Goal: Navigation & Orientation: Find specific page/section

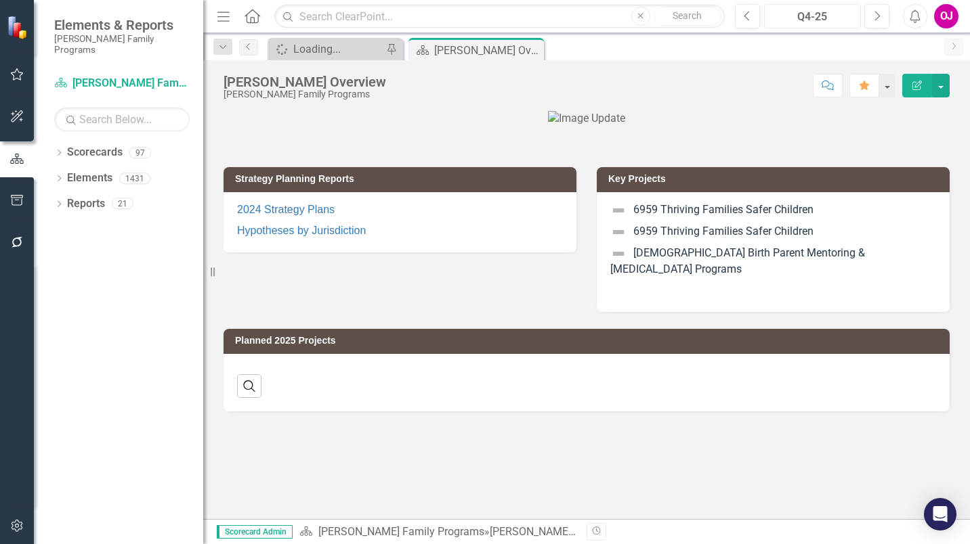
click at [804, 23] on div "Q4-25" at bounding box center [811, 17] width 87 height 16
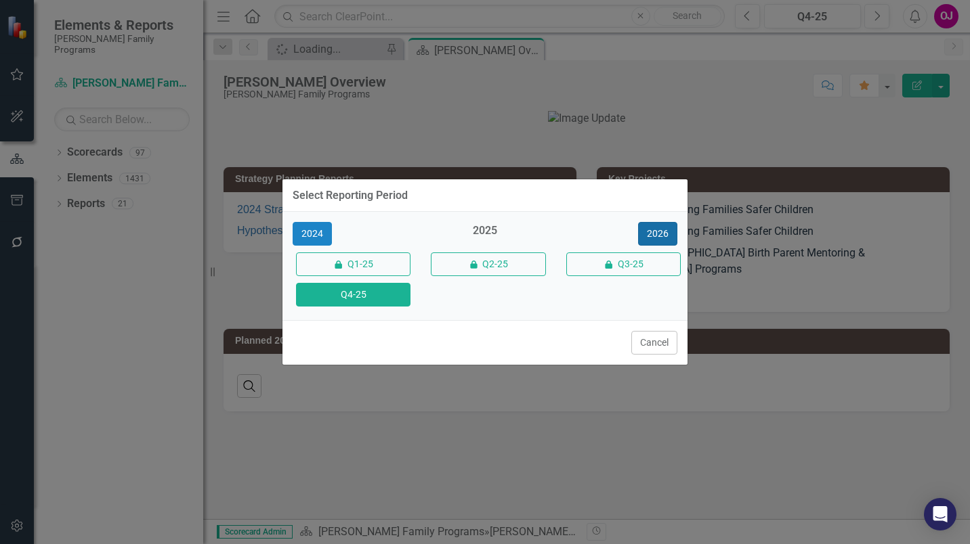
click at [672, 232] on button "2026" at bounding box center [657, 234] width 39 height 24
click at [377, 295] on button "Q4-26" at bounding box center [353, 295] width 114 height 24
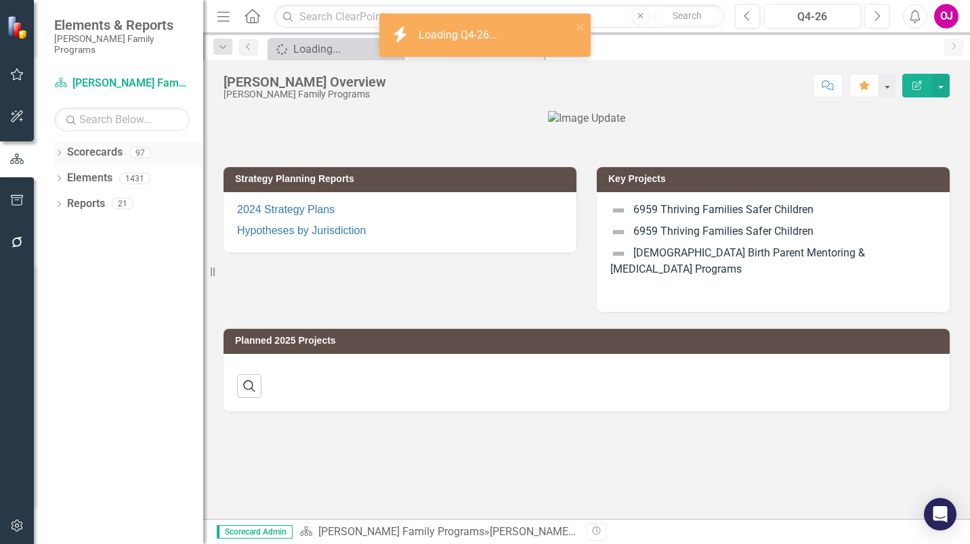
click at [61, 150] on icon "Dropdown" at bounding box center [58, 153] width 9 height 7
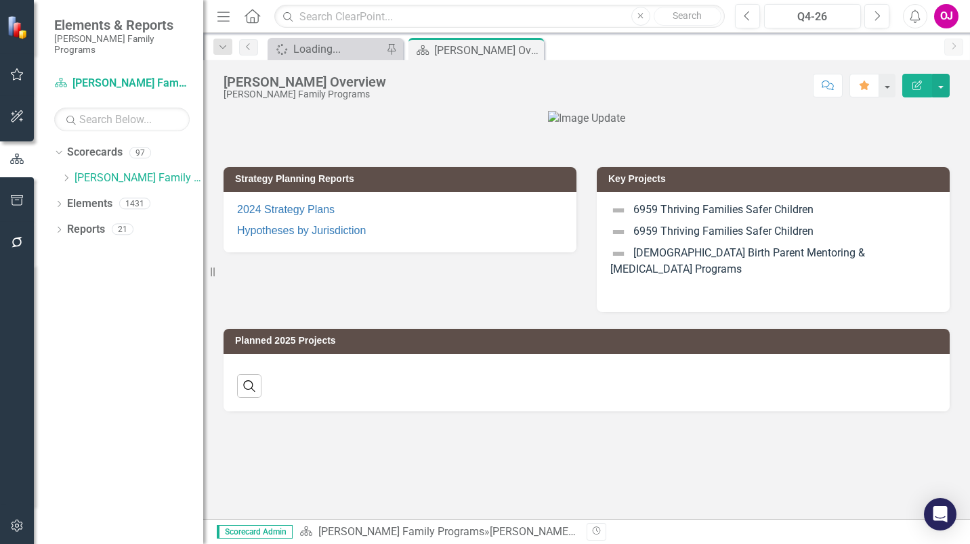
click at [60, 162] on div "Dropdown Scorecards 97 Dropdown [PERSON_NAME] Family Programs Dropdown Strategi…" at bounding box center [128, 167] width 149 height 51
click at [65, 174] on icon "Dropdown" at bounding box center [66, 178] width 10 height 8
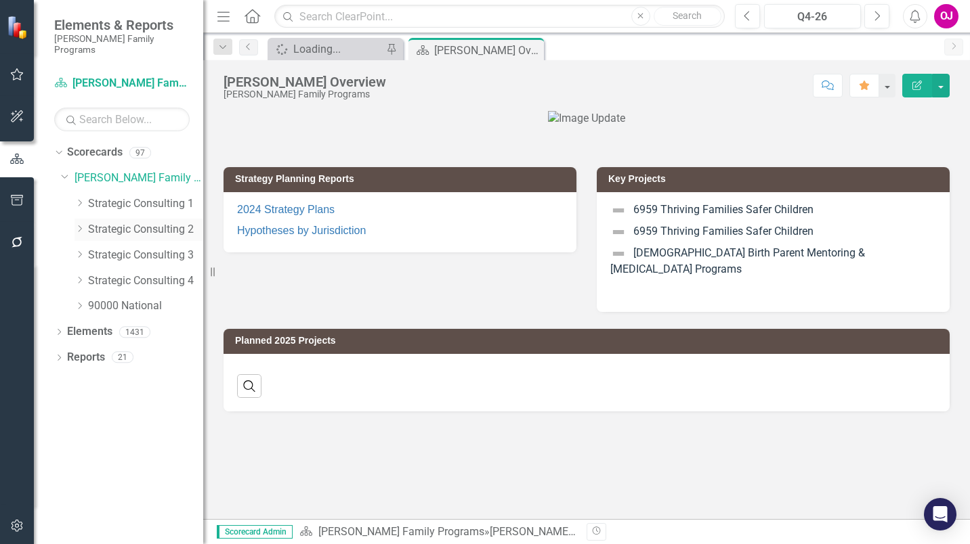
click at [77, 225] on icon "Dropdown" at bounding box center [79, 229] width 10 height 8
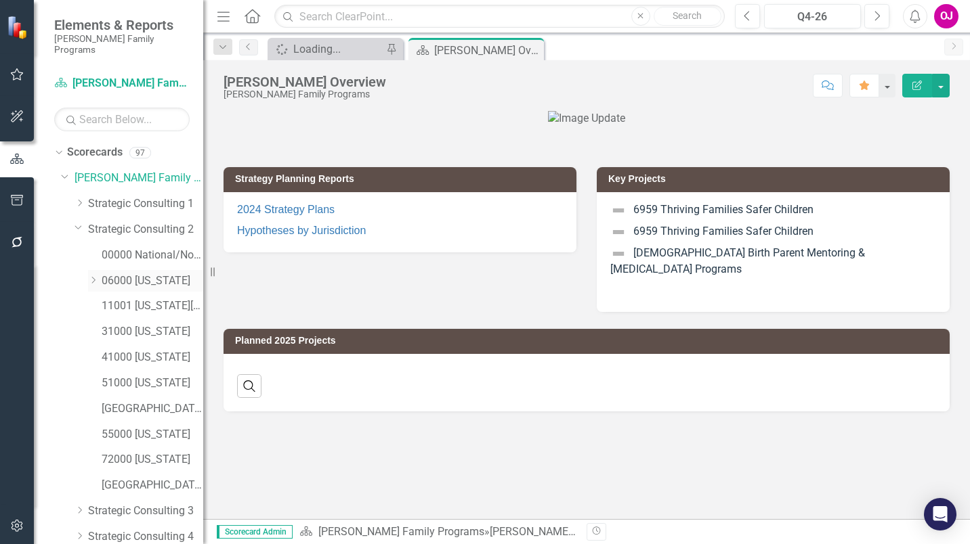
click at [93, 276] on icon "Dropdown" at bounding box center [93, 280] width 10 height 8
click at [161, 299] on link "06001 [GEOGRAPHIC_DATA]" at bounding box center [159, 307] width 88 height 16
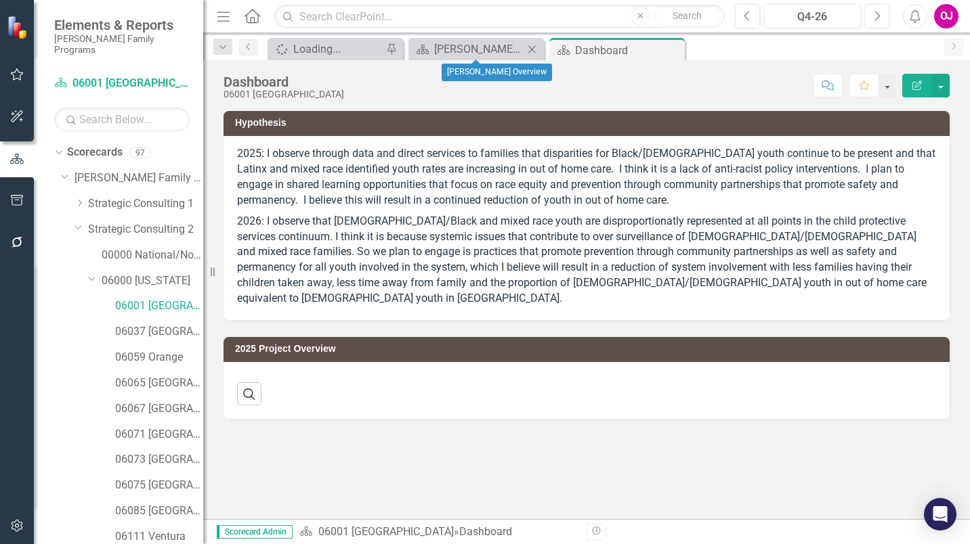
click at [533, 50] on icon at bounding box center [531, 48] width 7 height 7
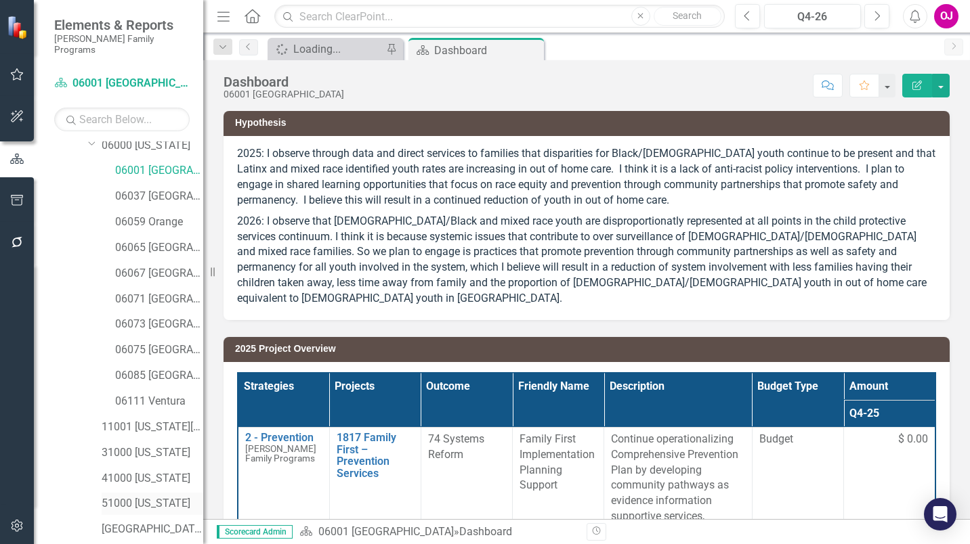
scroll to position [329, 0]
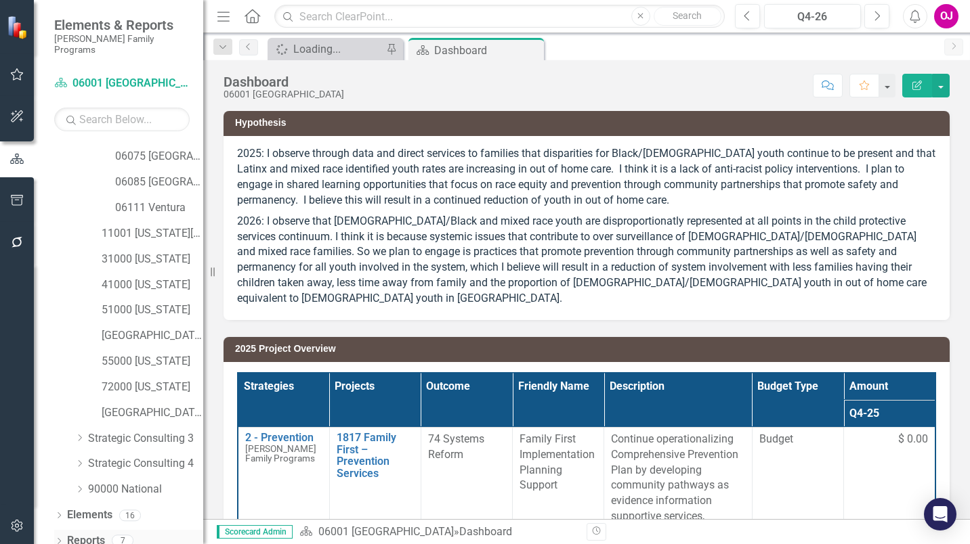
click at [58, 539] on icon "Dropdown" at bounding box center [58, 542] width 9 height 7
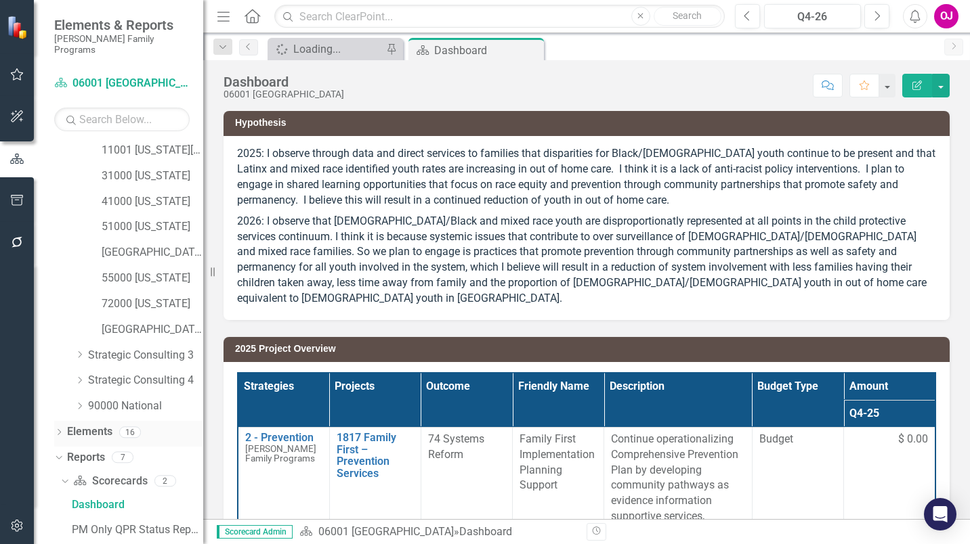
scroll to position [498, 0]
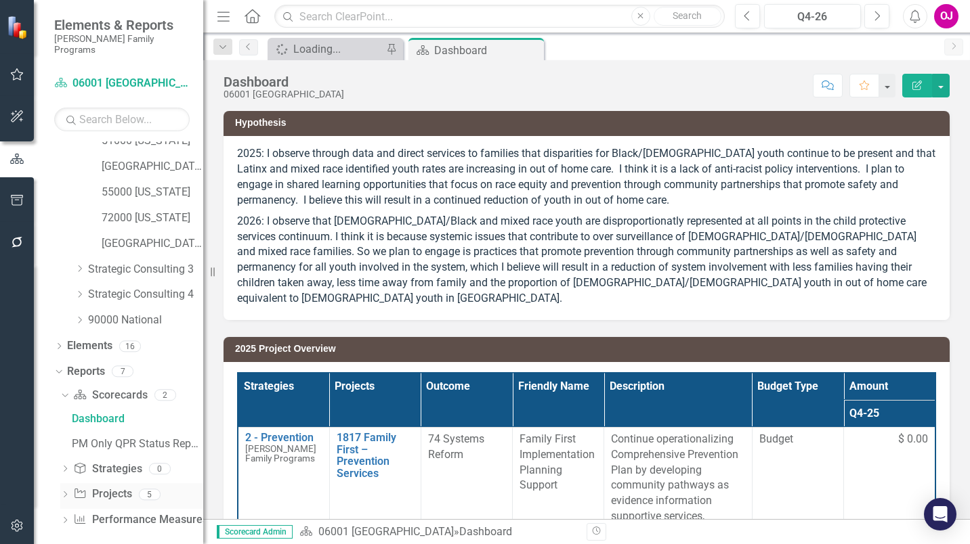
click at [67, 483] on div "Dropdown Project Projects 5" at bounding box center [131, 496] width 143 height 26
click at [65, 492] on icon "Dropdown" at bounding box center [64, 495] width 9 height 7
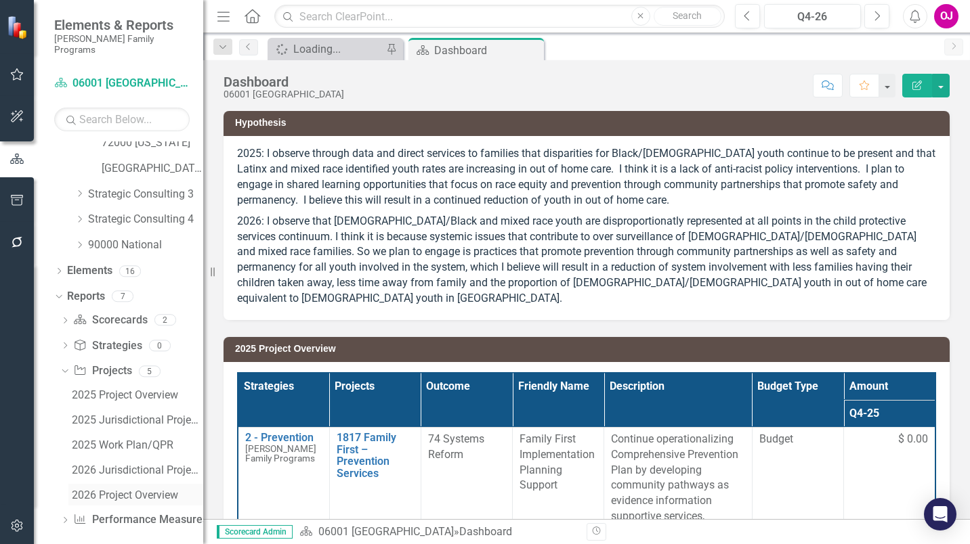
click at [127, 490] on div "2026 Project Overview" at bounding box center [137, 496] width 131 height 12
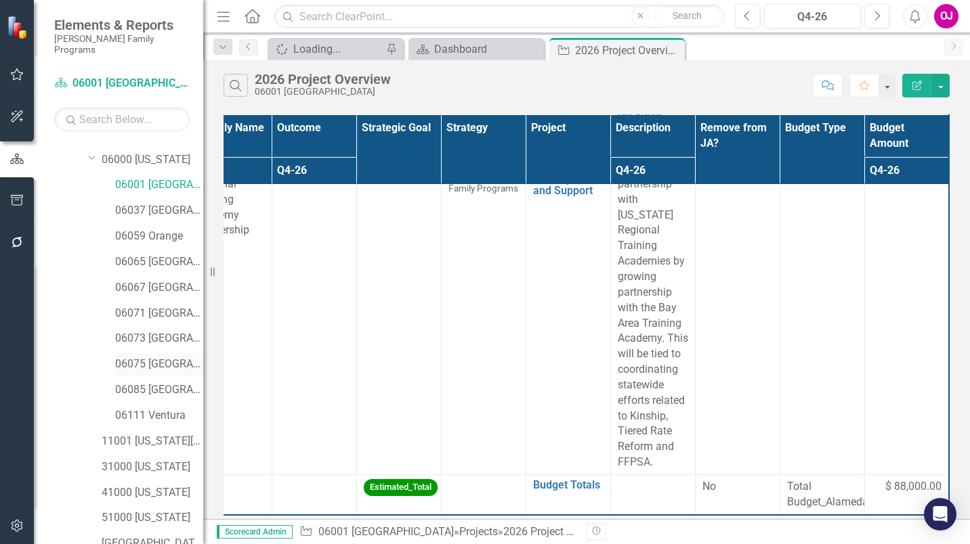
scroll to position [118, 0]
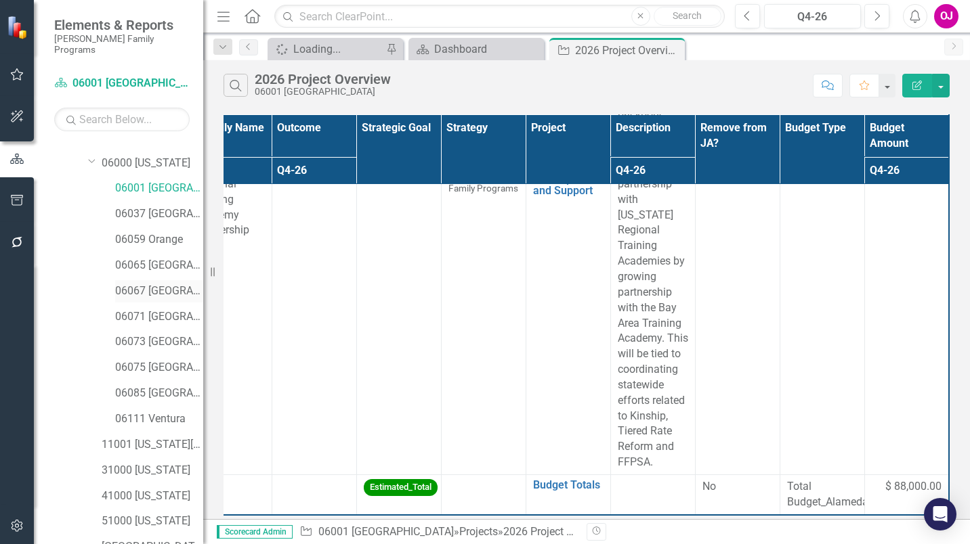
drag, startPoint x: 169, startPoint y: 279, endPoint x: 168, endPoint y: 286, distance: 6.9
click at [169, 284] on link "06067 [GEOGRAPHIC_DATA]" at bounding box center [159, 292] width 88 height 16
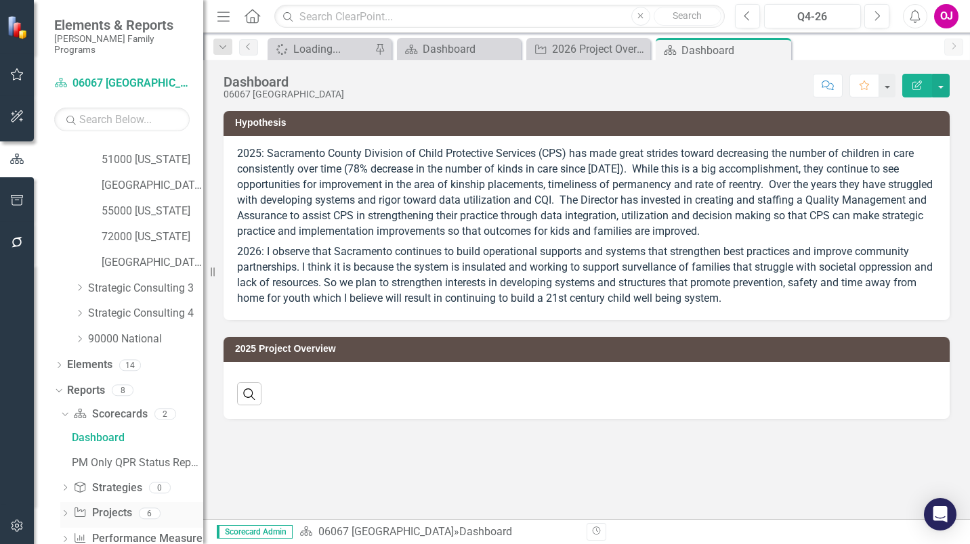
scroll to position [498, 0]
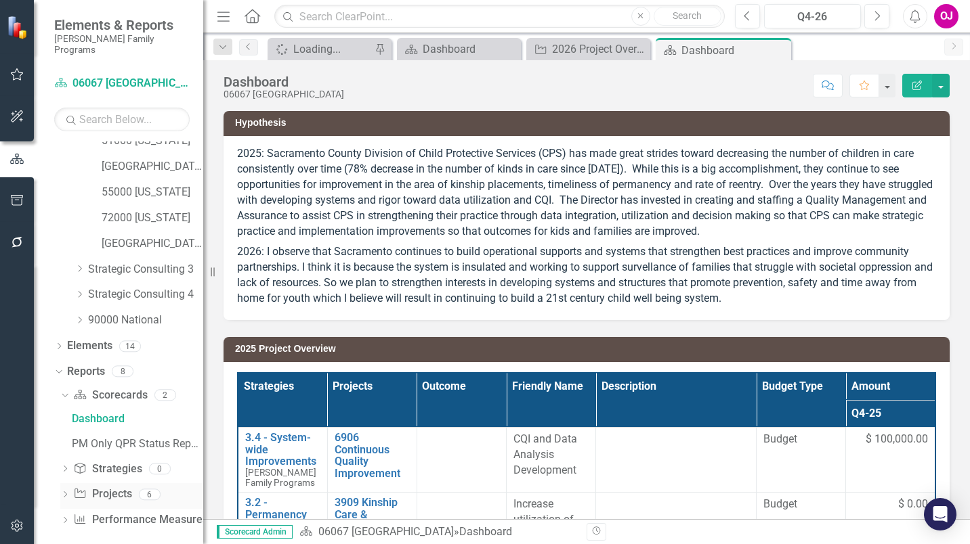
click at [64, 492] on icon at bounding box center [65, 495] width 3 height 6
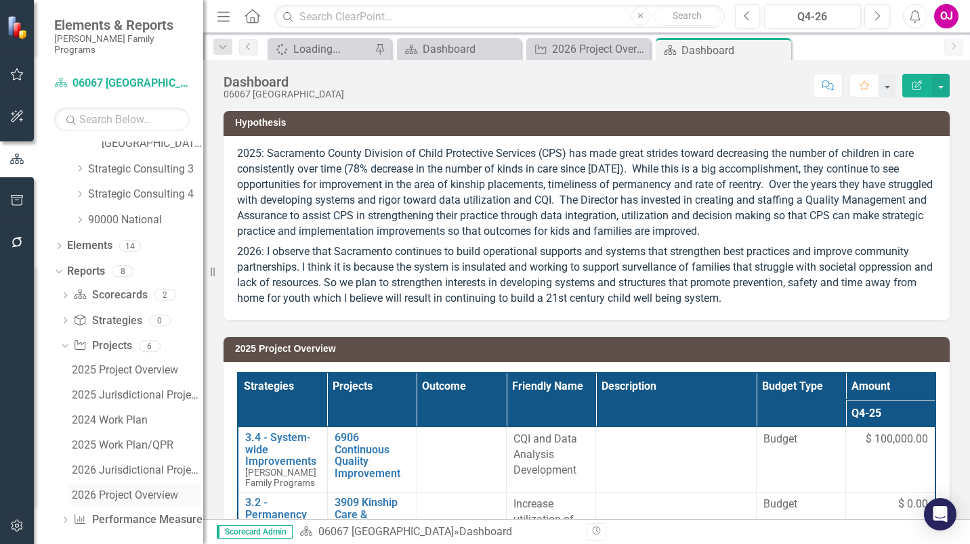
click at [129, 490] on div "2026 Project Overview" at bounding box center [137, 496] width 131 height 12
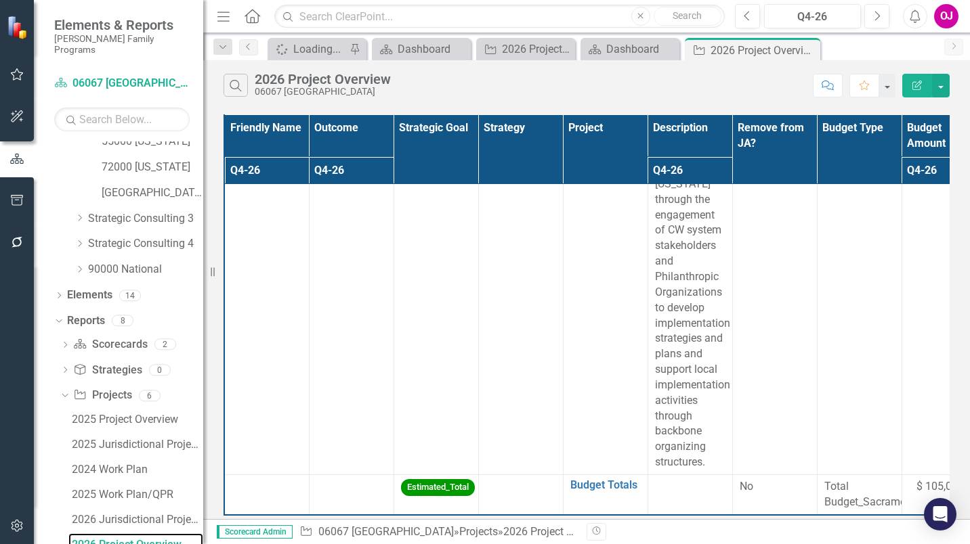
scroll to position [1101, 47]
